Goal: Transaction & Acquisition: Purchase product/service

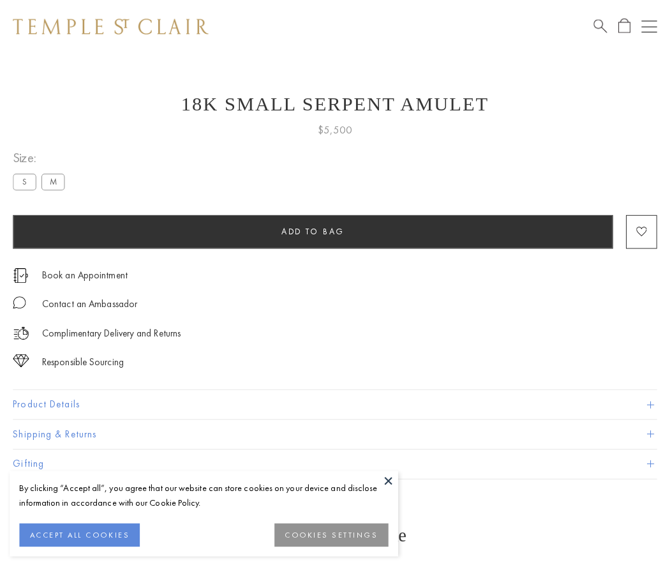
scroll to position [40, 0]
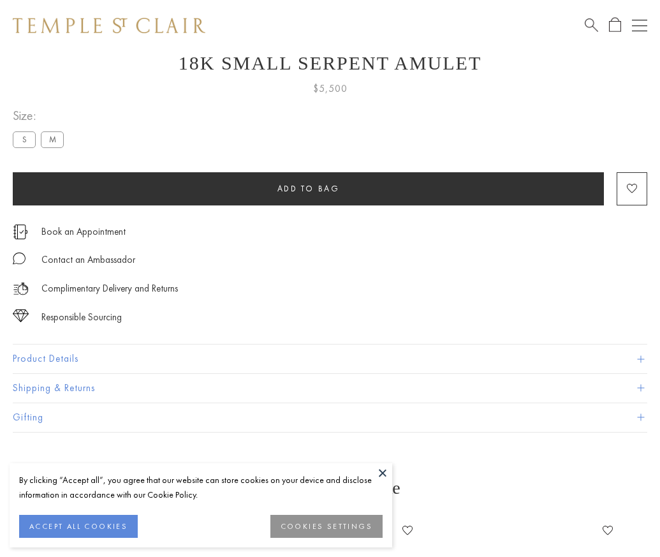
click at [308, 188] on span "Add to bag" at bounding box center [309, 188] width 63 height 11
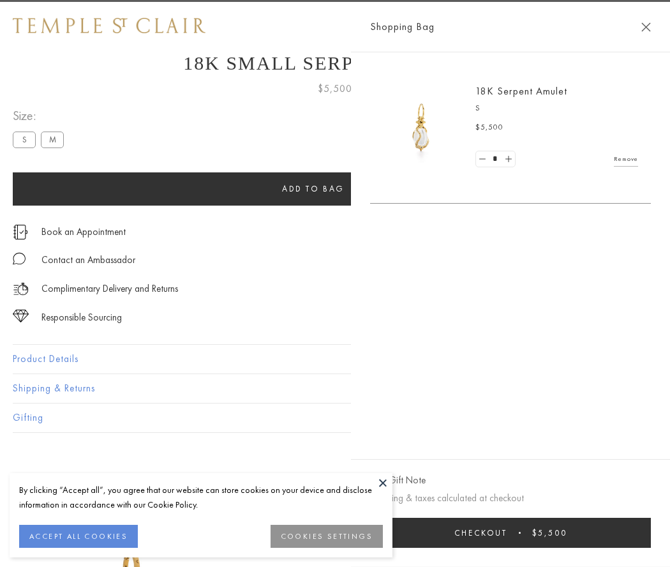
click at [507, 532] on span "Checkout" at bounding box center [480, 532] width 53 height 11
